Goal: Transaction & Acquisition: Book appointment/travel/reservation

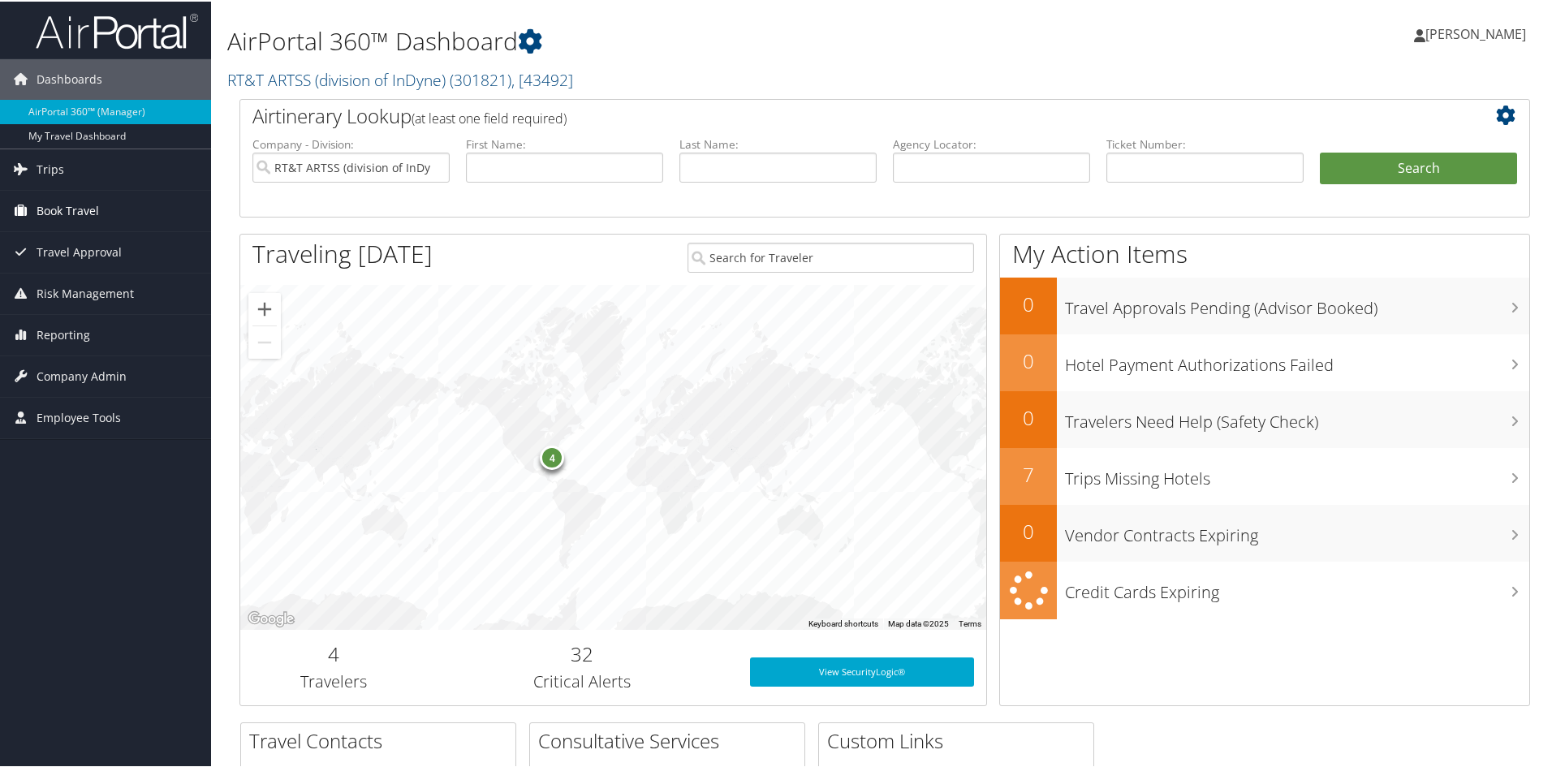
drag, startPoint x: 0, startPoint y: 0, endPoint x: 52, endPoint y: 208, distance: 214.2
click at [52, 208] on span "Book Travel" at bounding box center [68, 209] width 62 height 41
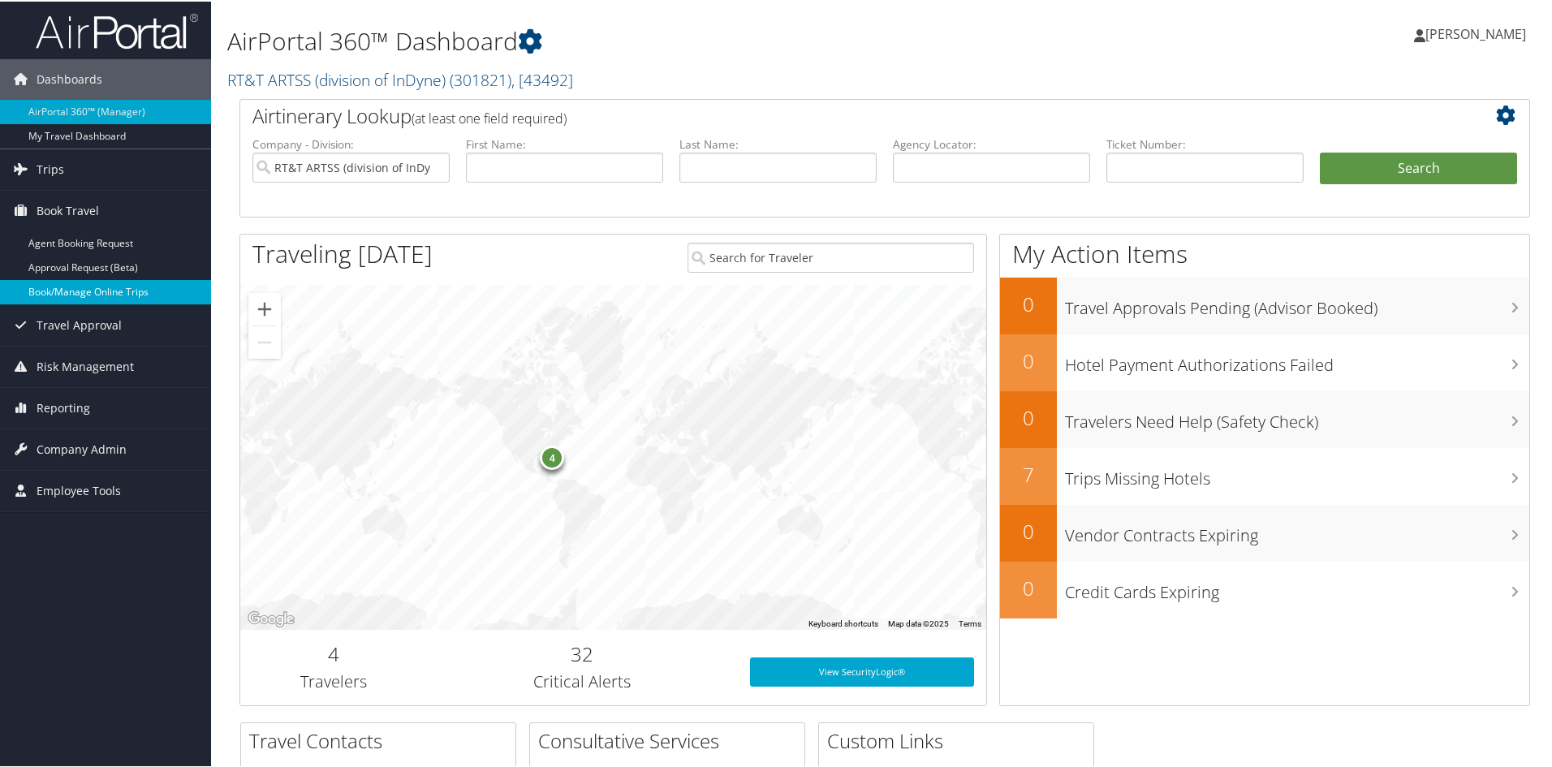
click at [85, 292] on link "Book/Manage Online Trips" at bounding box center [105, 290] width 211 height 24
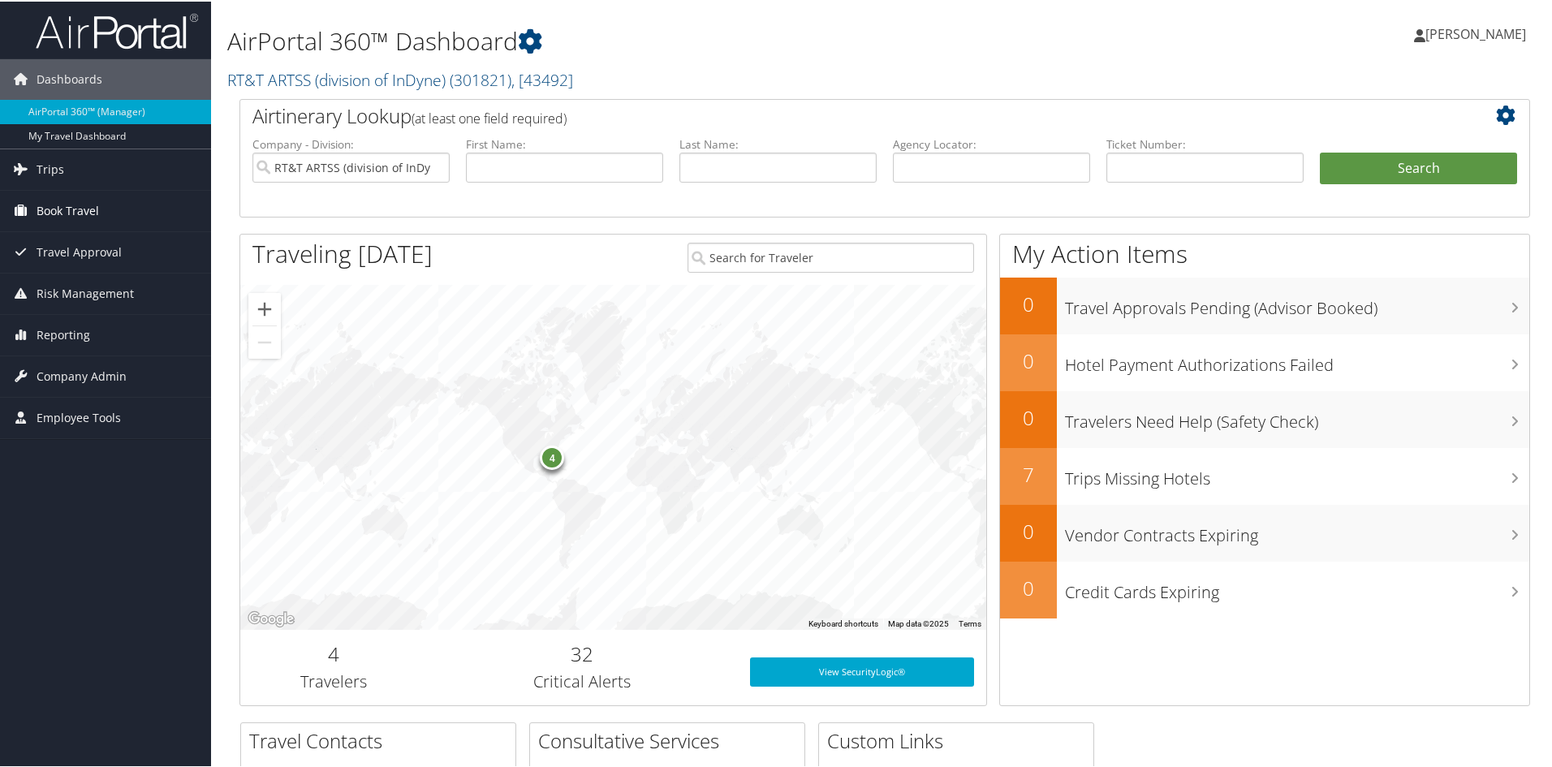
click at [71, 212] on span "Book Travel" at bounding box center [68, 209] width 62 height 41
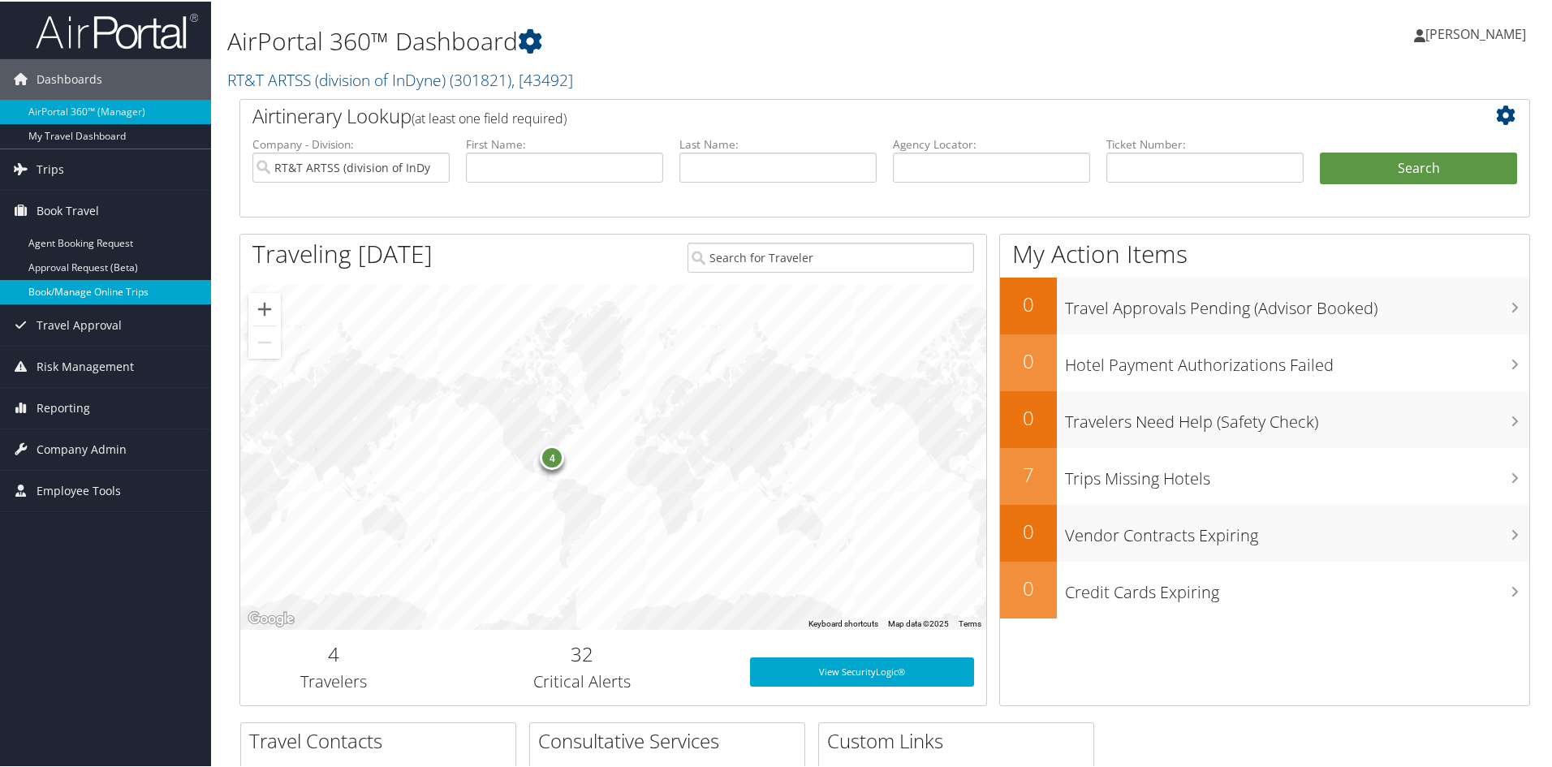
click at [80, 292] on link "Book/Manage Online Trips" at bounding box center [105, 290] width 211 height 24
click at [1500, 36] on span "[PERSON_NAME]" at bounding box center [1475, 33] width 101 height 18
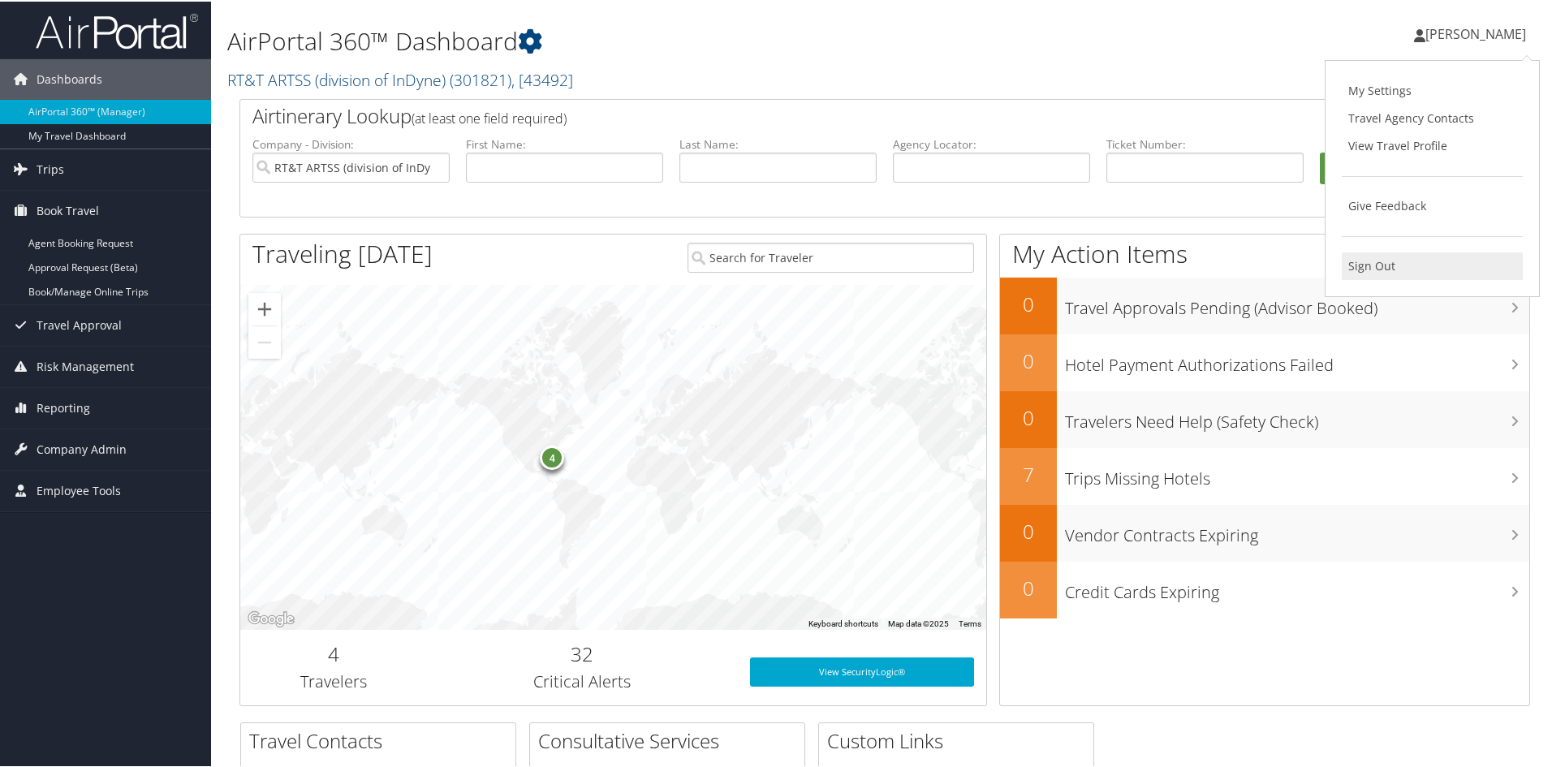
click at [1368, 256] on link "Sign Out" at bounding box center [1432, 265] width 181 height 28
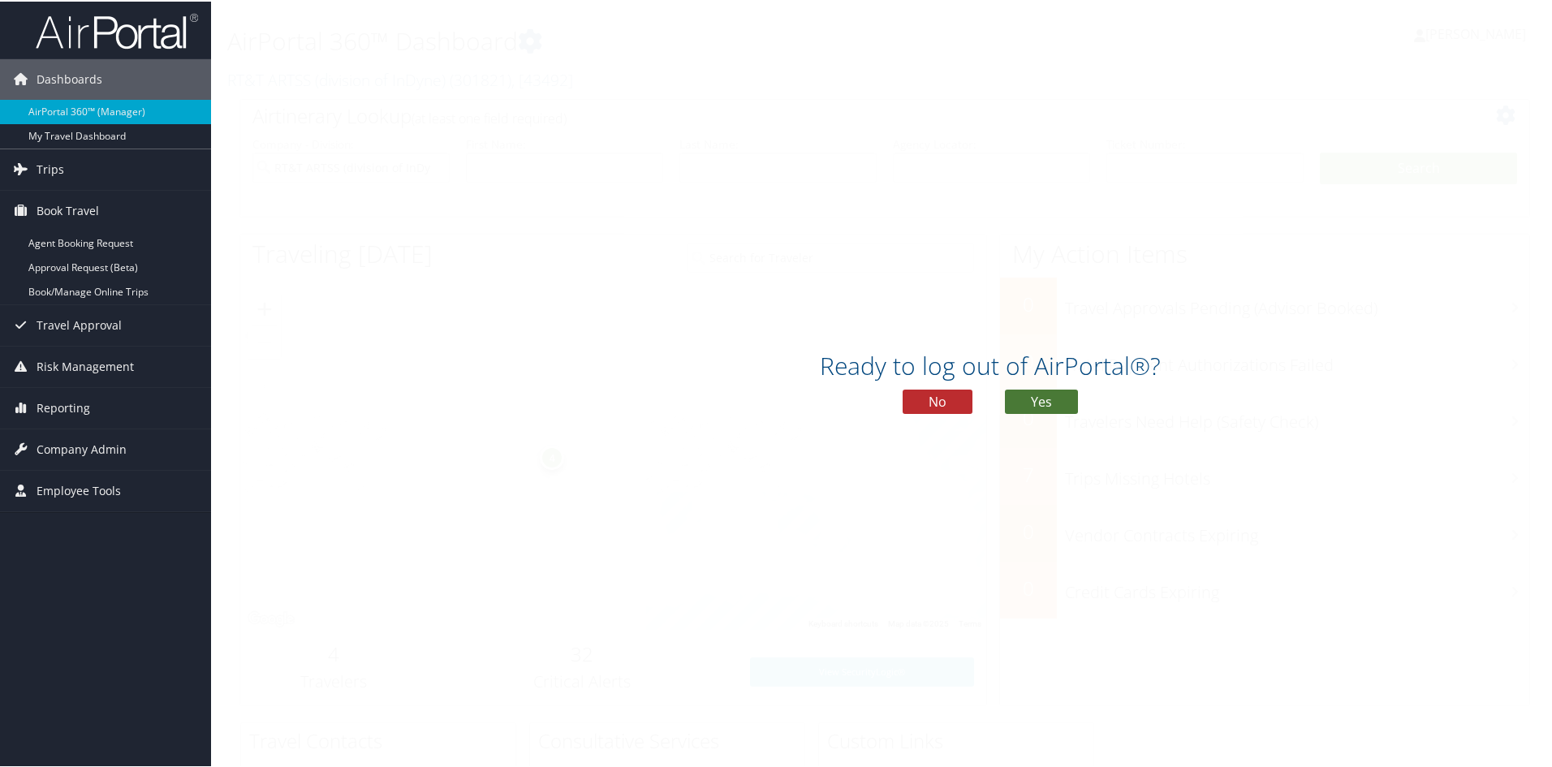
click at [1049, 401] on button "Yes" at bounding box center [1041, 400] width 73 height 24
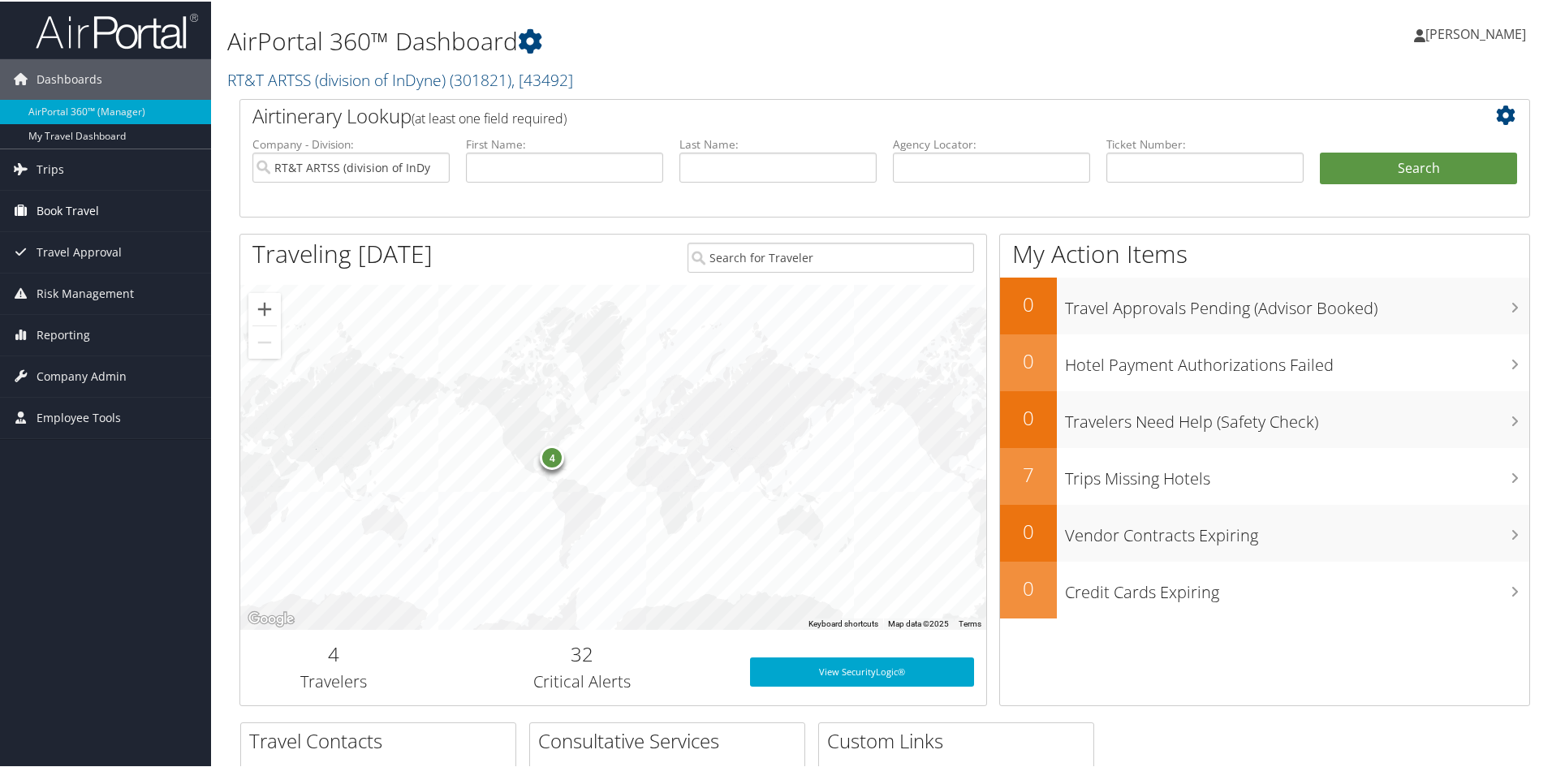
click at [59, 203] on span "Book Travel" at bounding box center [68, 209] width 62 height 41
